Goal: Task Accomplishment & Management: Use online tool/utility

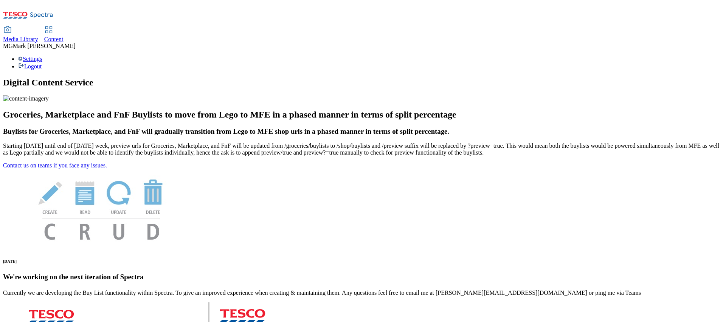
click at [38, 36] on div "Media Library" at bounding box center [20, 39] width 35 height 7
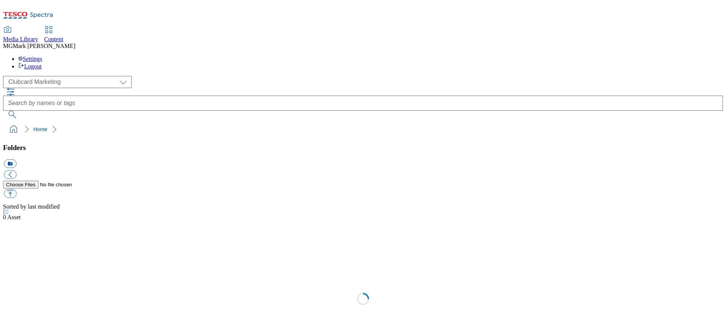
scroll to position [1, 0]
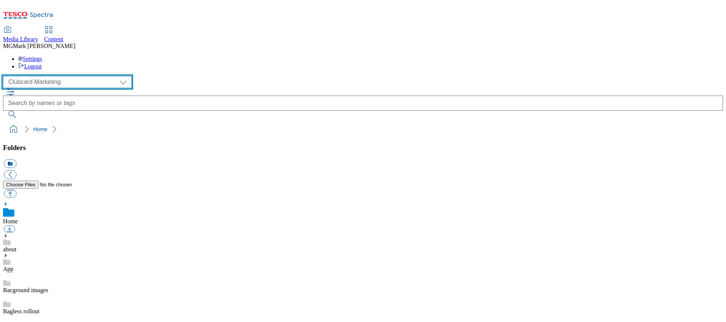
click at [72, 76] on select "Clubcard Marketing Dotcom UK FnF Stores GHS Marketing UK GHS Product UK GHS ROI…" at bounding box center [67, 82] width 128 height 12
select select "flare-ghs-mktg"
click at [5, 76] on select "Clubcard Marketing Dotcom UK FnF Stores GHS Marketing [GEOGRAPHIC_DATA] GHS Pro…" at bounding box center [67, 82] width 128 height 12
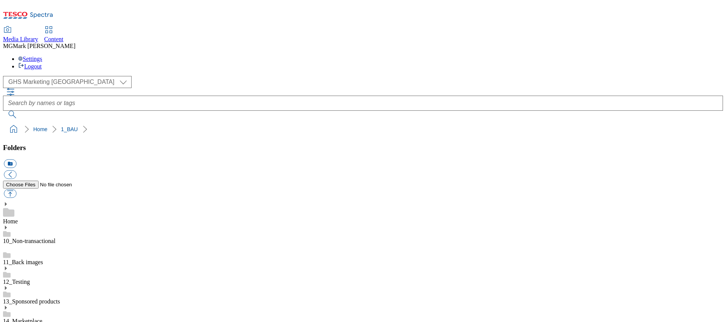
scroll to position [413, 0]
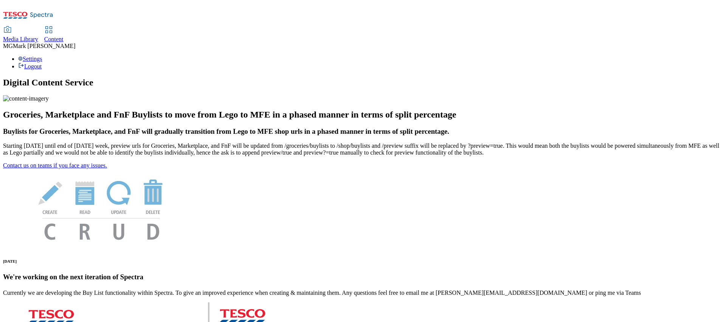
click at [38, 36] on span "Media Library" at bounding box center [20, 39] width 35 height 6
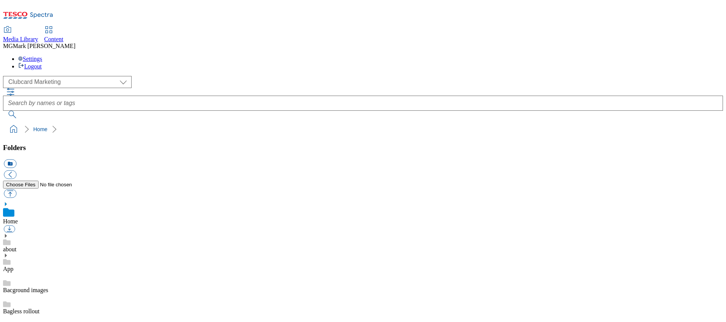
scroll to position [1, 0]
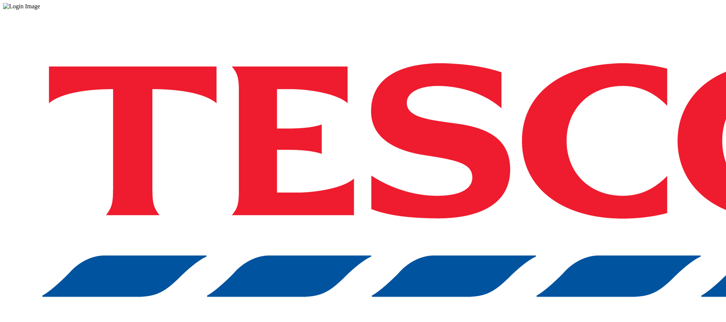
click at [98, 10] on div at bounding box center [363, 6] width 720 height 7
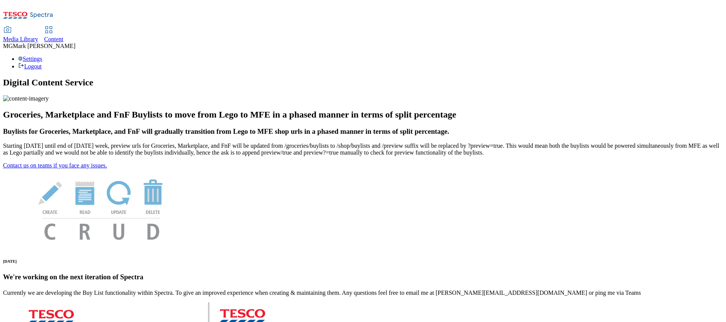
click at [63, 36] on span "Content" at bounding box center [53, 39] width 19 height 6
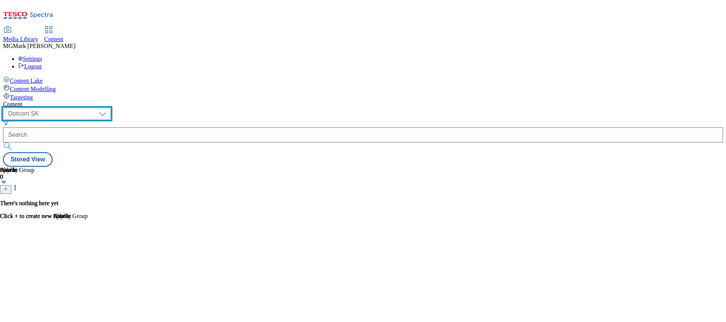
click at [111, 108] on select "Dotcom CZ Dotcom SK ghs-roi ghs-uk Phones UK" at bounding box center [57, 114] width 108 height 12
select select "ghs-uk"
click at [98, 108] on select "Dotcom CZ Dotcom SK ghs-roi ghs-uk Phones UK" at bounding box center [57, 114] width 108 height 12
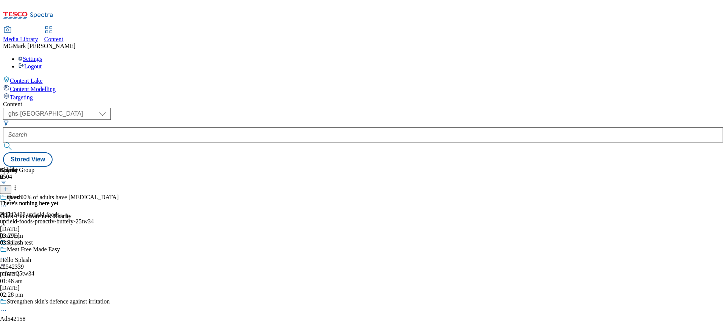
click at [38, 36] on span "Media Library" at bounding box center [20, 39] width 35 height 6
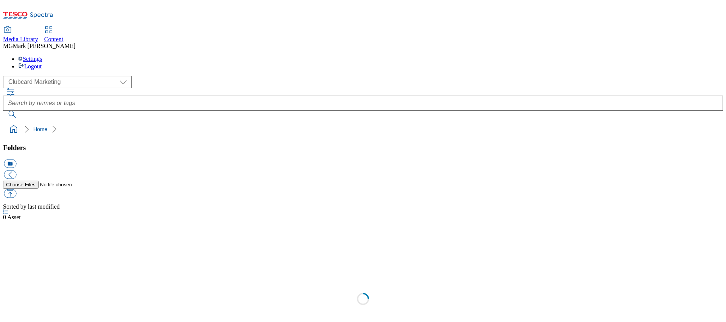
scroll to position [0, 0]
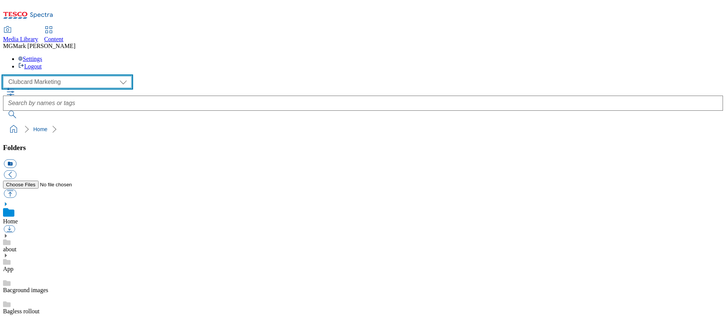
click at [66, 76] on select "Clubcard Marketing Dotcom UK FnF Stores GHS Marketing UK GHS Product UK GHS ROI…" at bounding box center [67, 82] width 128 height 12
click at [5, 76] on select "Clubcard Marketing Dotcom UK FnF Stores GHS Marketing UK GHS Product UK GHS ROI…" at bounding box center [67, 82] width 128 height 12
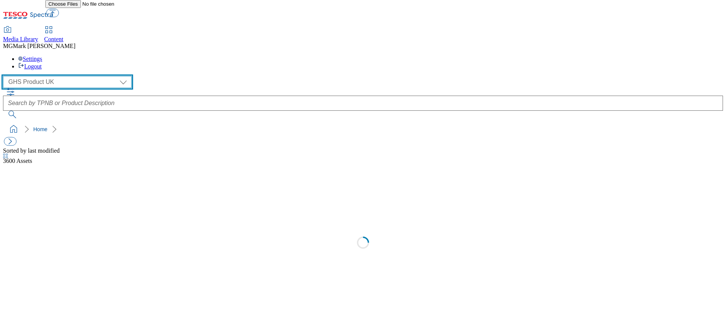
click at [64, 76] on select "Clubcard Marketing Dotcom UK FnF Stores GHS Marketing UK GHS Product UK GHS ROI…" at bounding box center [67, 82] width 128 height 12
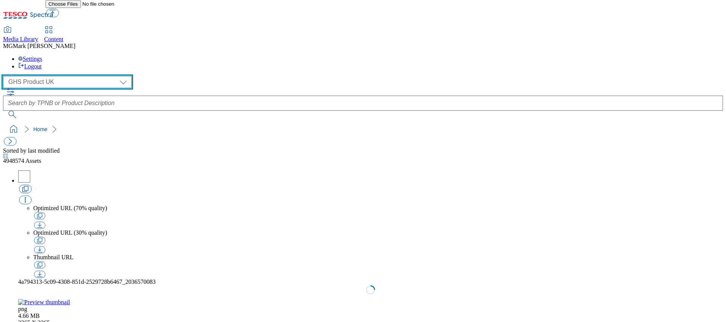
select select "flare-ghs-mktg"
click at [5, 76] on select "Clubcard Marketing Dotcom UK FnF Stores GHS Marketing UK GHS Product UK GHS ROI…" at bounding box center [67, 82] width 128 height 12
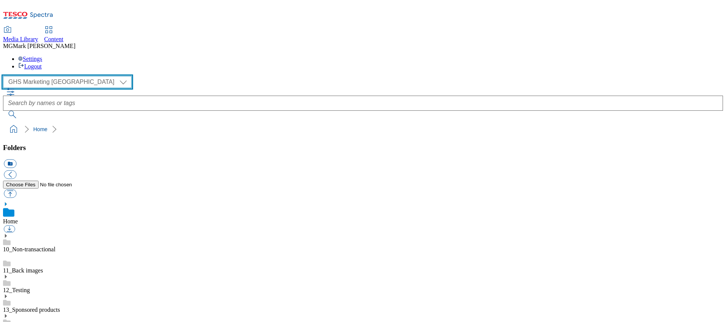
scroll to position [1, 0]
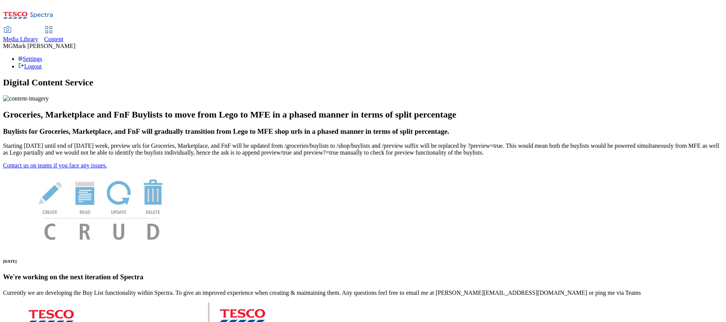
click at [63, 36] on div "Content" at bounding box center [53, 39] width 19 height 7
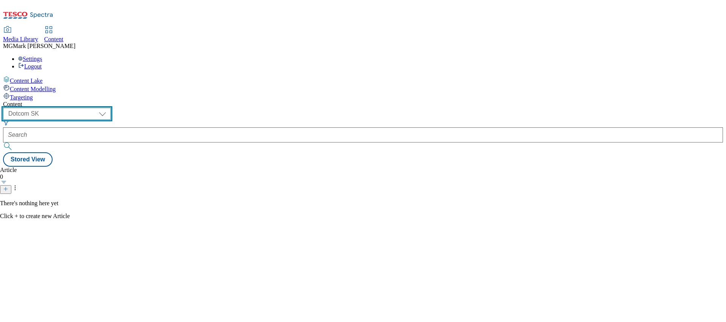
click at [111, 108] on select "Dotcom CZ Dotcom SK ghs-roi ghs-uk Phones [GEOGRAPHIC_DATA]" at bounding box center [57, 114] width 108 height 12
click at [98, 108] on select "Dotcom CZ Dotcom SK ghs-roi ghs-uk Phones [GEOGRAPHIC_DATA]" at bounding box center [57, 114] width 108 height 12
click at [111, 108] on select "Dotcom CZ Dotcom SK ghs-roi ghs-uk Phones [GEOGRAPHIC_DATA]" at bounding box center [57, 114] width 108 height 12
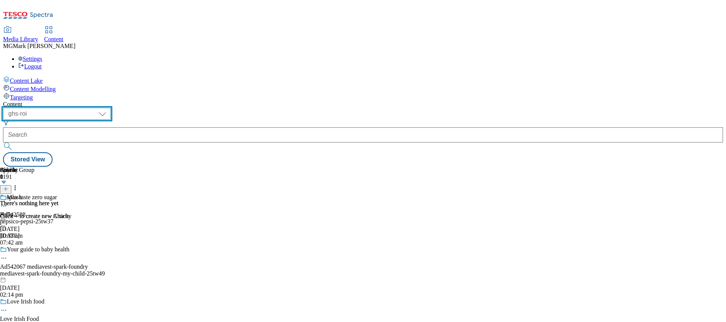
select select "ghs-[GEOGRAPHIC_DATA]"
click at [98, 108] on select "Dotcom CZ Dotcom SK ghs-roi ghs-uk Phones [GEOGRAPHIC_DATA]" at bounding box center [57, 114] width 108 height 12
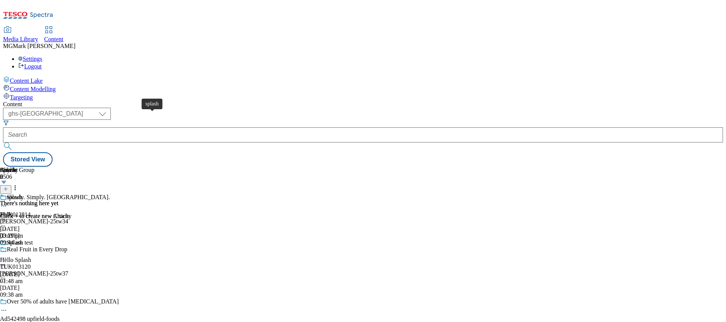
click at [22, 194] on span "splash" at bounding box center [14, 198] width 15 height 8
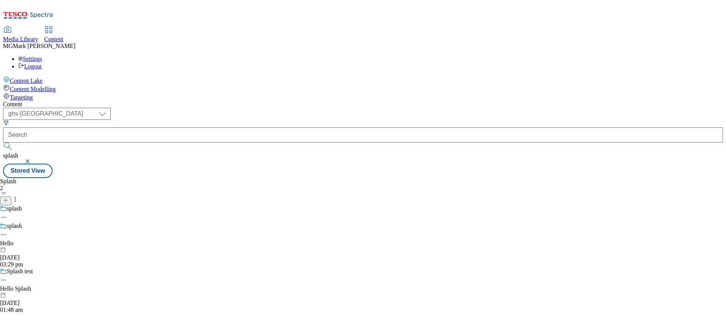
click at [8, 231] on icon at bounding box center [4, 235] width 8 height 8
click at [35, 246] on button "Edit" at bounding box center [25, 250] width 20 height 9
select select "Spring"
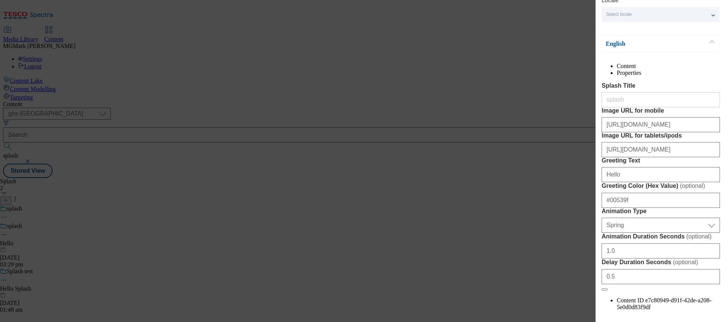
scroll to position [31, 0]
click at [668, 133] on input "[URL][DOMAIN_NAME]" at bounding box center [660, 125] width 118 height 15
paste input "d4063788-36e9-4741-8507-738d8caff53e/2534-WF-530091_Splashscreen_Mobile_Autumn"
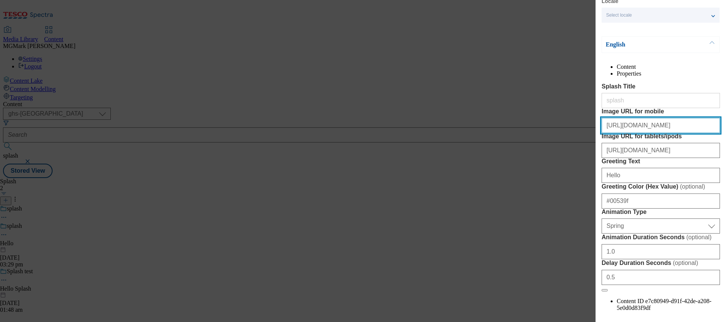
scroll to position [141, 0]
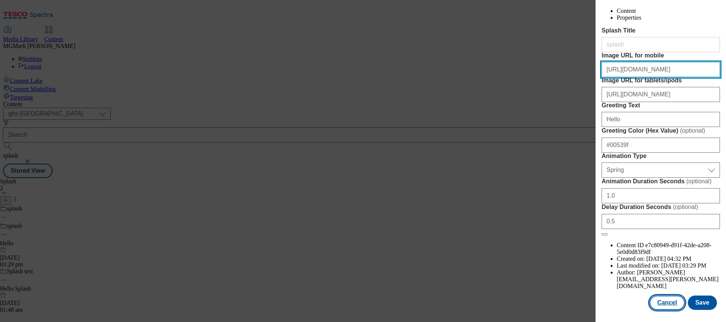
type input "[URL][DOMAIN_NAME]"
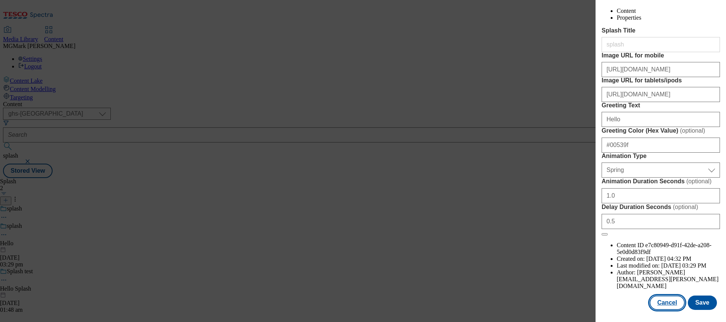
click at [669, 303] on button "Cancel" at bounding box center [666, 303] width 35 height 14
select select "Spring"
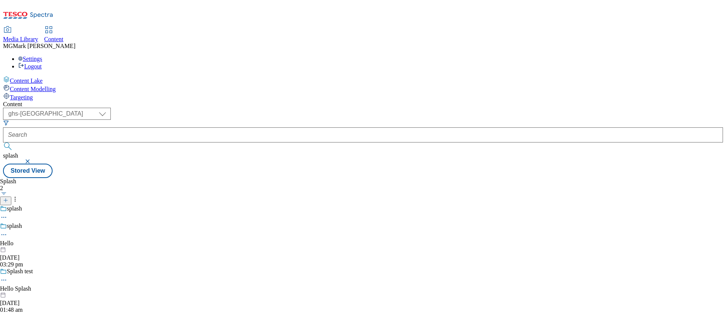
click at [8, 231] on icon at bounding box center [4, 235] width 8 height 8
click at [252, 178] on div "Splash 2 splash splash Edit Copy Move Reporting Preview Un-preview Publish Un-p…" at bounding box center [363, 178] width 720 height 0
click at [8, 231] on icon at bounding box center [4, 235] width 8 height 8
click at [32, 248] on span "Edit" at bounding box center [27, 251] width 9 height 6
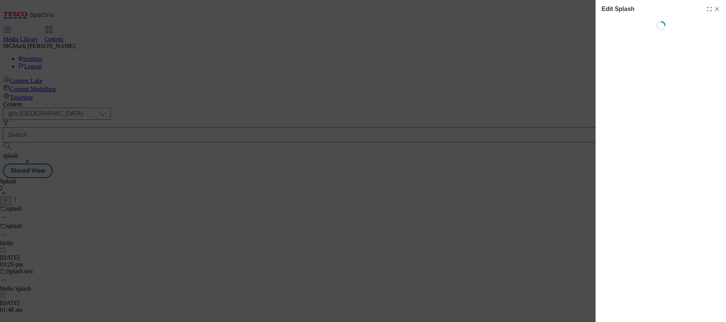
select select "Spring"
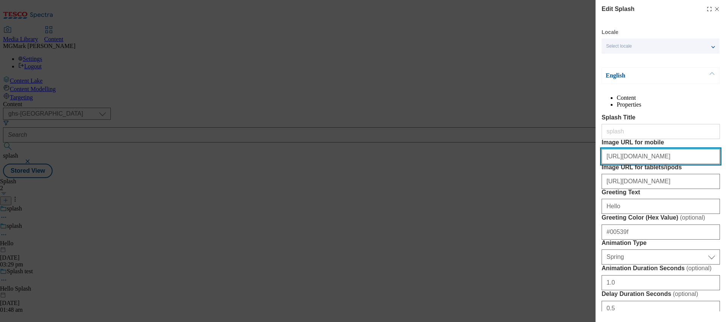
click at [646, 164] on input "[URL][DOMAIN_NAME]" at bounding box center [660, 156] width 118 height 15
paste input "d4063788-36e9-4741-8507-738d8caff53e/2534-WF-530091_Splashscreen_Mobile_Autumn"
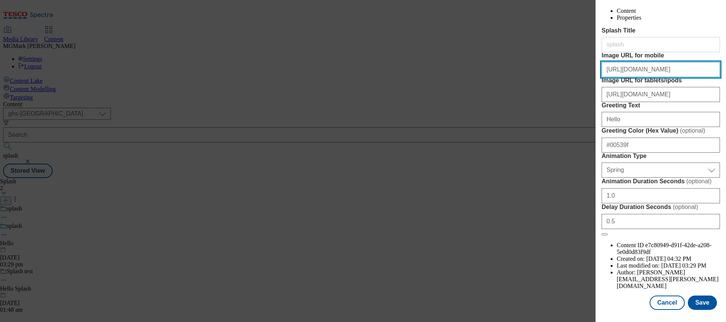
scroll to position [141, 0]
type input "[URL][DOMAIN_NAME]"
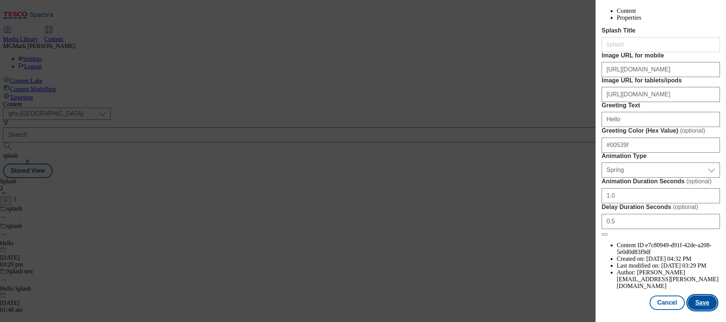
click at [703, 305] on button "Save" at bounding box center [701, 303] width 29 height 14
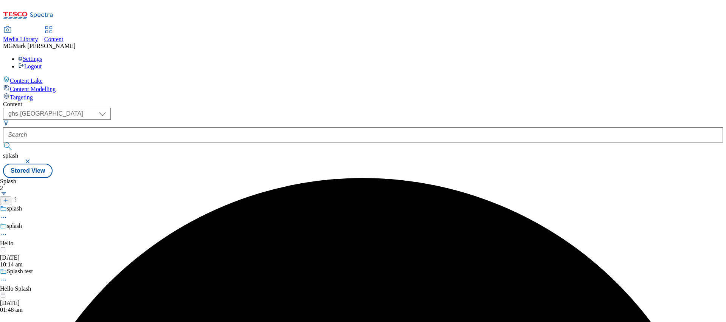
click at [6, 234] on circle at bounding box center [5, 234] width 1 height 1
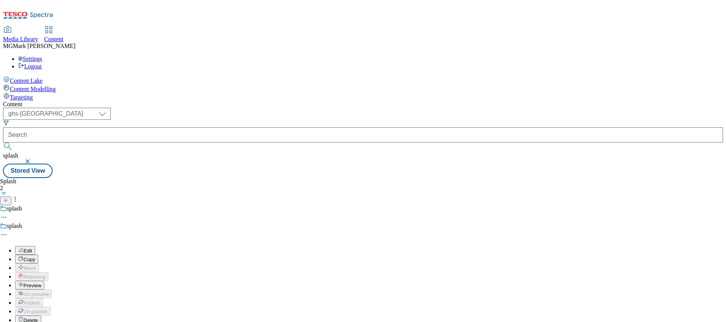
click at [35, 246] on button "Edit" at bounding box center [25, 250] width 20 height 9
select select "Spring"
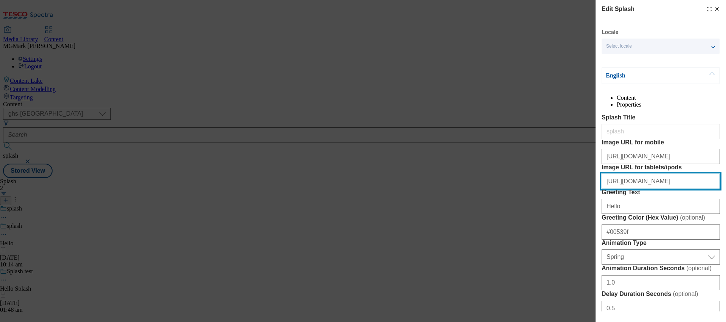
click at [662, 189] on input "[URL][DOMAIN_NAME]" at bounding box center [660, 181] width 118 height 15
paste input "b70130eb-7a1a-46f3-9fbb-7994965eac6b/2534-WF-530091-SAYS_Autumn"
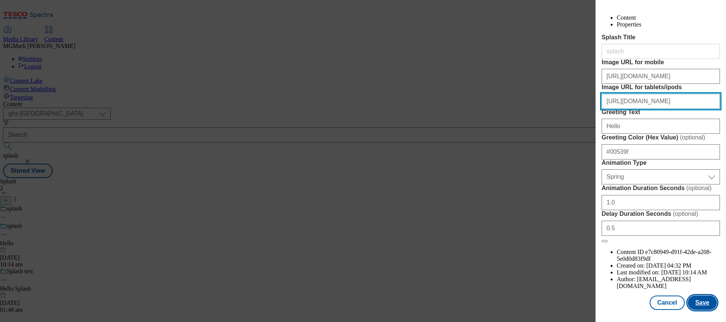
type input "[URL][DOMAIN_NAME]"
click at [709, 307] on button "Save" at bounding box center [701, 303] width 29 height 14
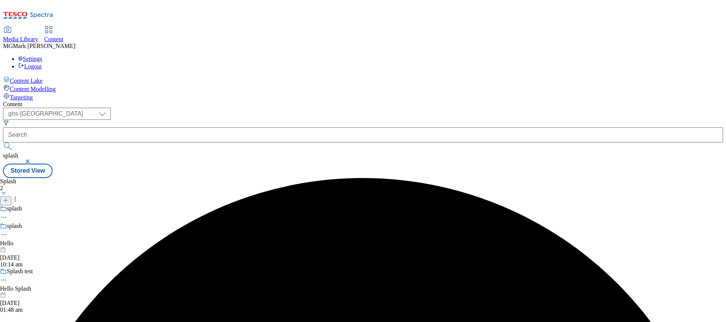
click at [8, 231] on icon at bounding box center [4, 235] width 8 height 8
click at [41, 283] on span "Preview" at bounding box center [32, 286] width 18 height 6
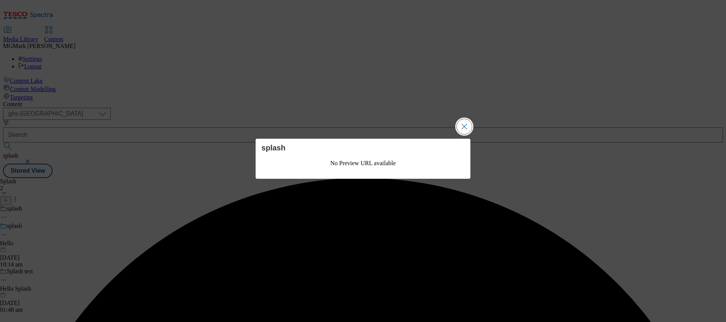
click at [469, 130] on button "Close Modal" at bounding box center [464, 126] width 15 height 15
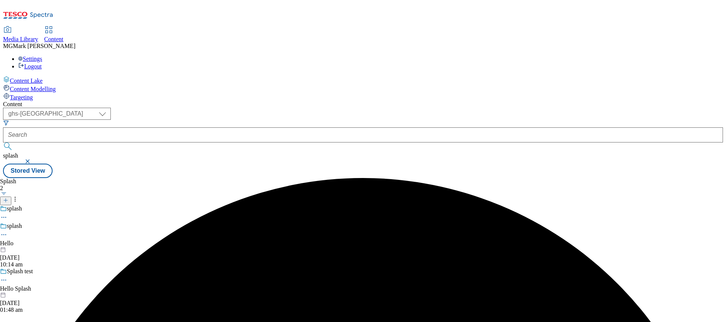
click at [8, 231] on icon at bounding box center [4, 235] width 8 height 8
click at [335, 178] on div "Splash 2 splash splash Edit Copy Move Reporting Preview Un-preview Publish Un-p…" at bounding box center [363, 178] width 720 height 0
